Goal: Task Accomplishment & Management: Manage account settings

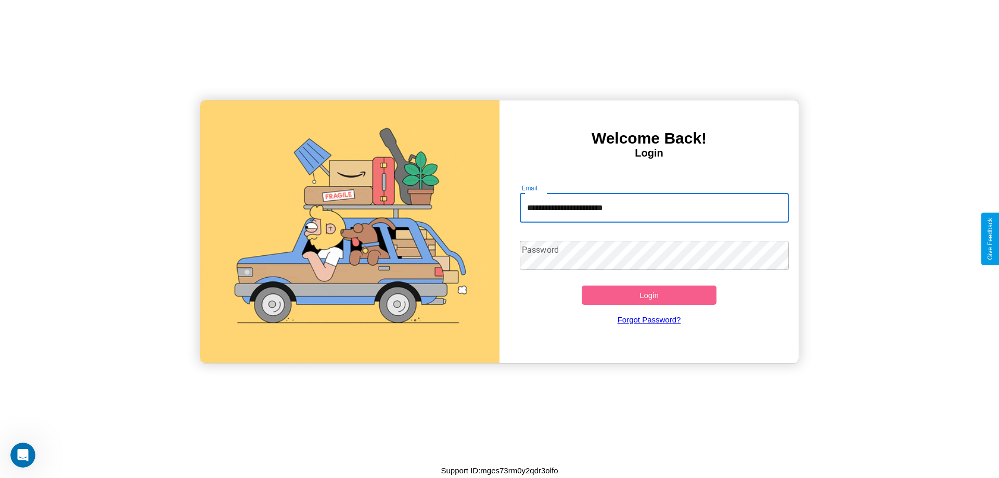
type input "**********"
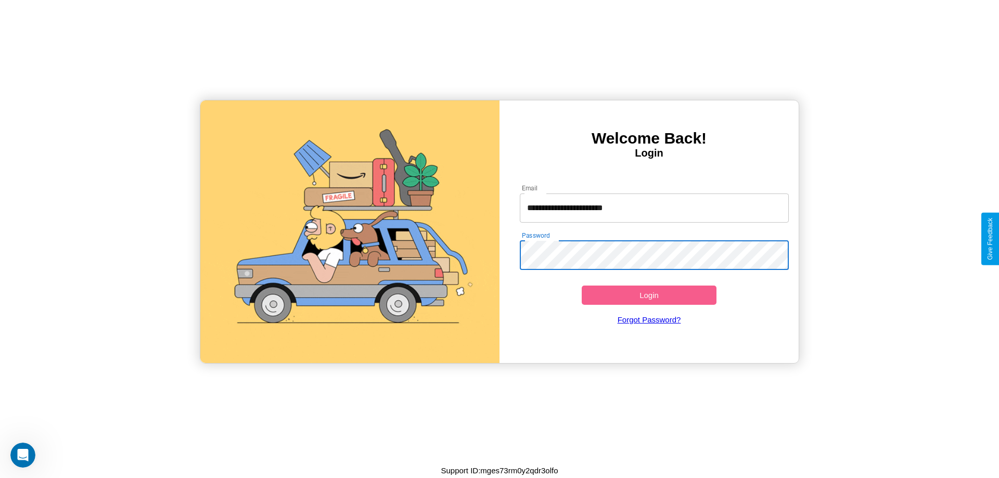
click at [649, 295] on button "Login" at bounding box center [649, 295] width 135 height 19
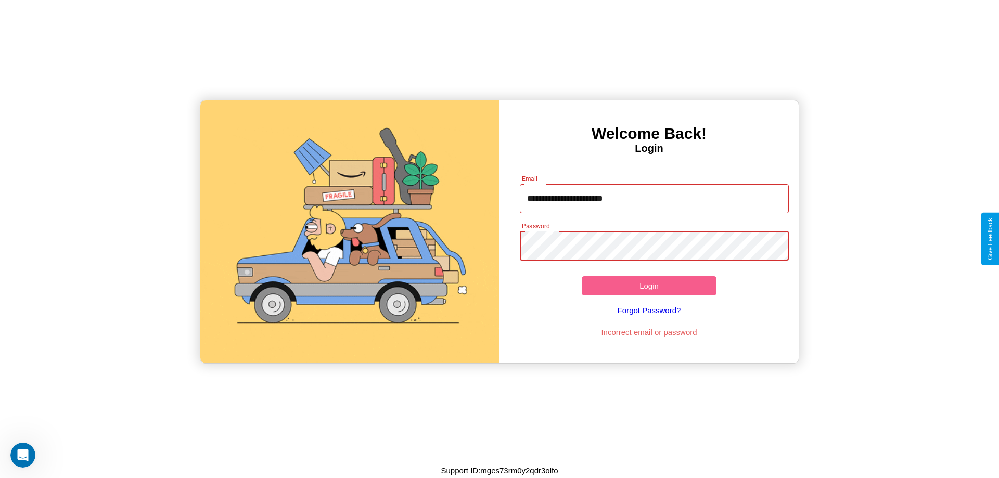
click at [649, 286] on button "Login" at bounding box center [649, 285] width 135 height 19
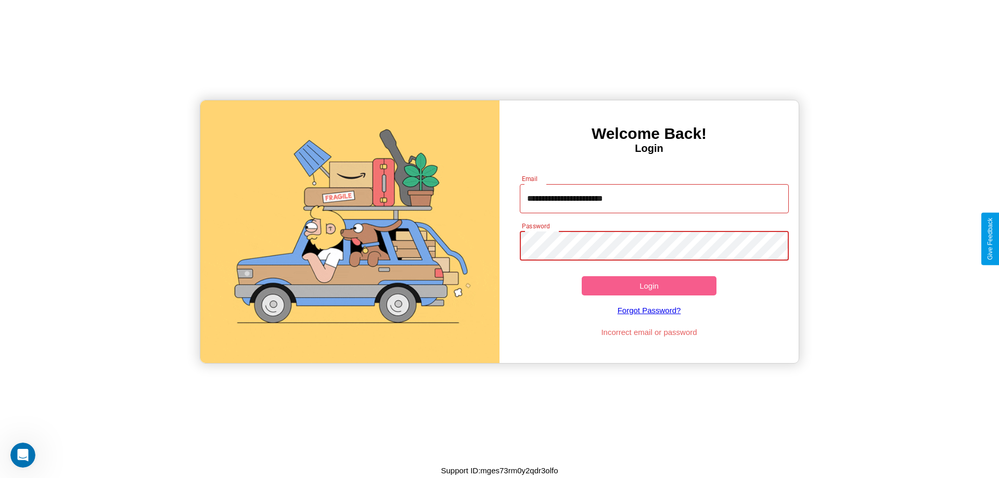
click at [649, 286] on button "Login" at bounding box center [649, 285] width 135 height 19
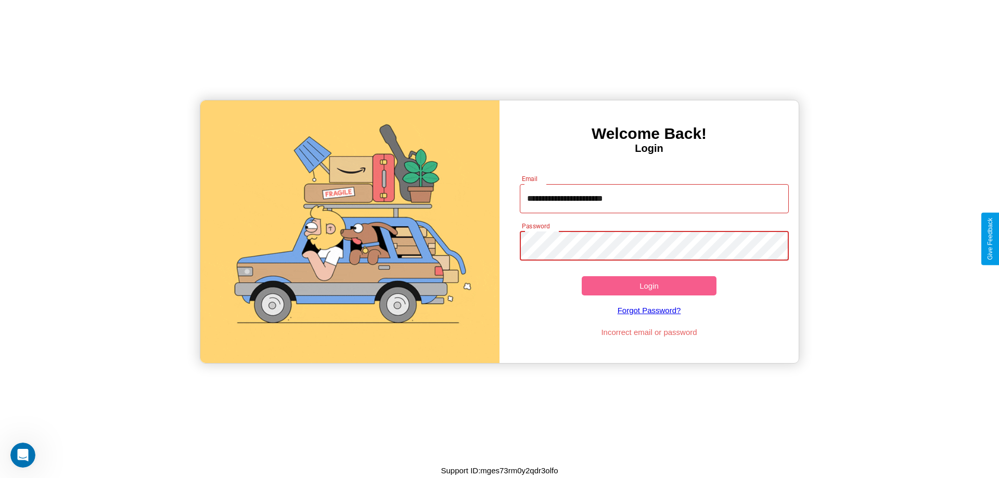
click at [649, 286] on button "Login" at bounding box center [649, 285] width 135 height 19
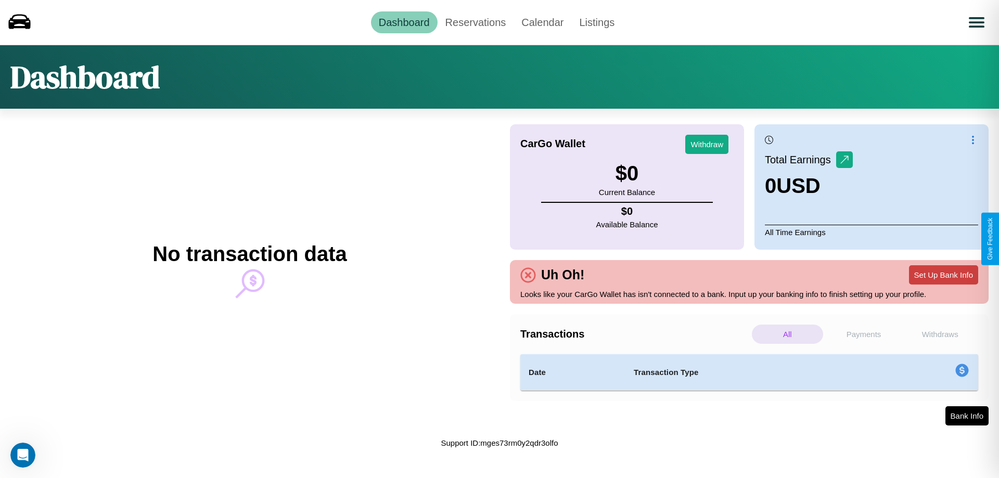
click at [943, 275] on button "Set Up Bank Info" at bounding box center [943, 274] width 69 height 19
